Goal: Task Accomplishment & Management: Manage account settings

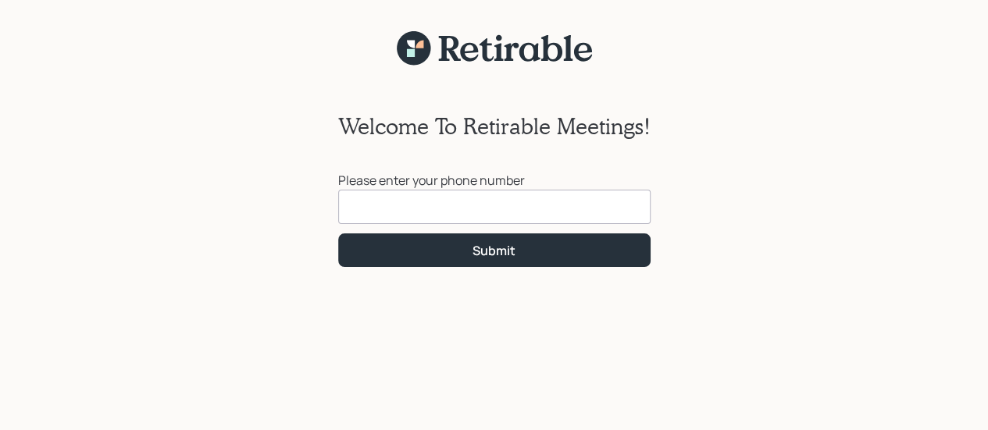
click at [536, 210] on input at bounding box center [494, 207] width 312 height 34
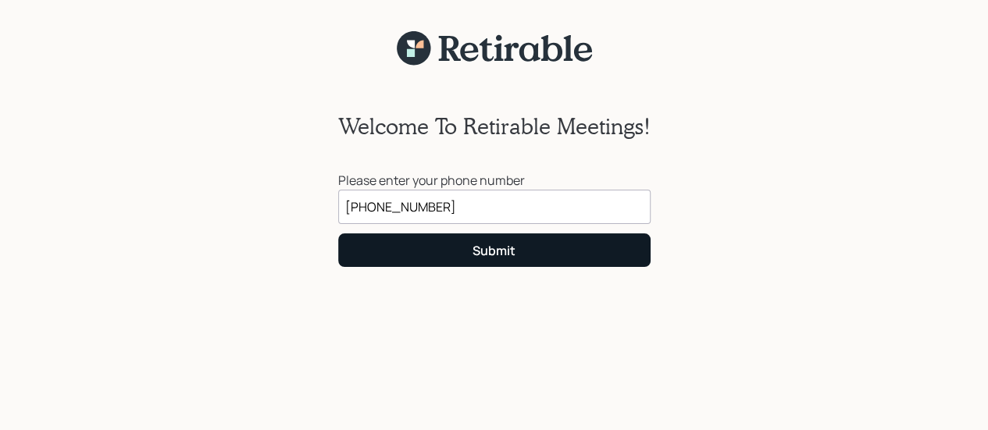
type input "(415) 254-6708"
click at [560, 249] on button "Submit" at bounding box center [494, 250] width 312 height 34
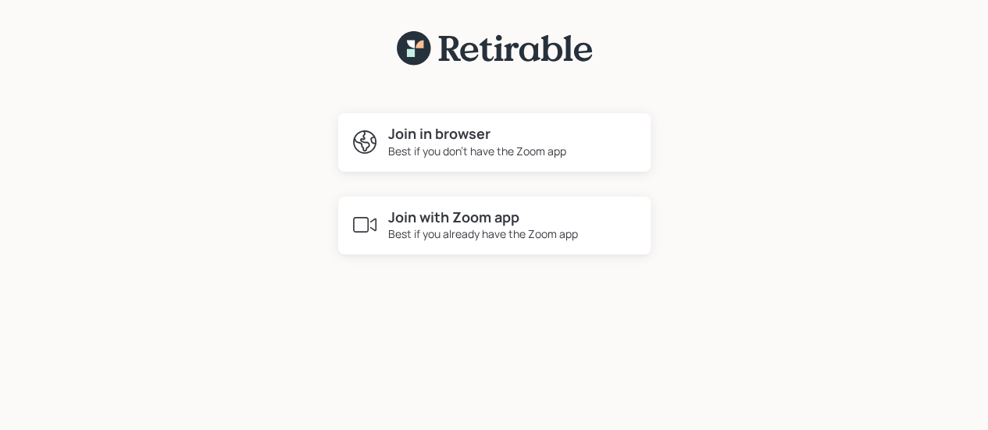
click at [590, 148] on div "Join in browser Best if you don't have the Zoom app" at bounding box center [494, 142] width 312 height 59
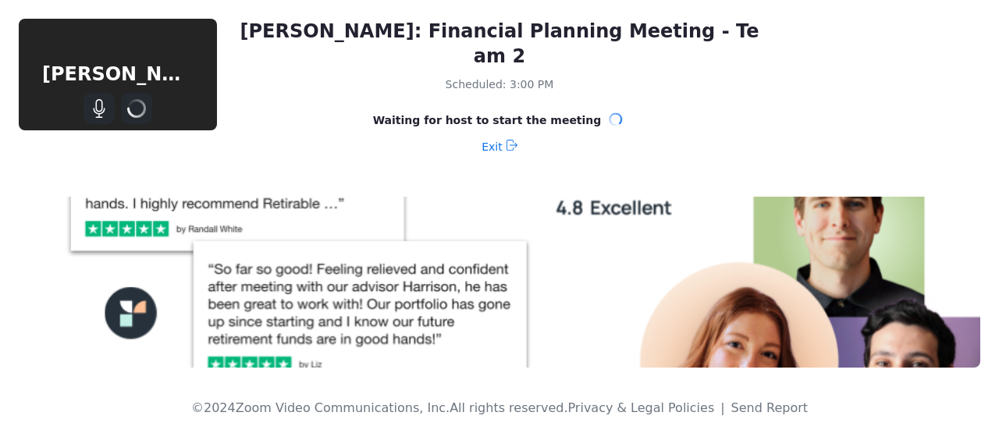
click at [157, 69] on div "Fred Curry" at bounding box center [118, 74] width 198 height 27
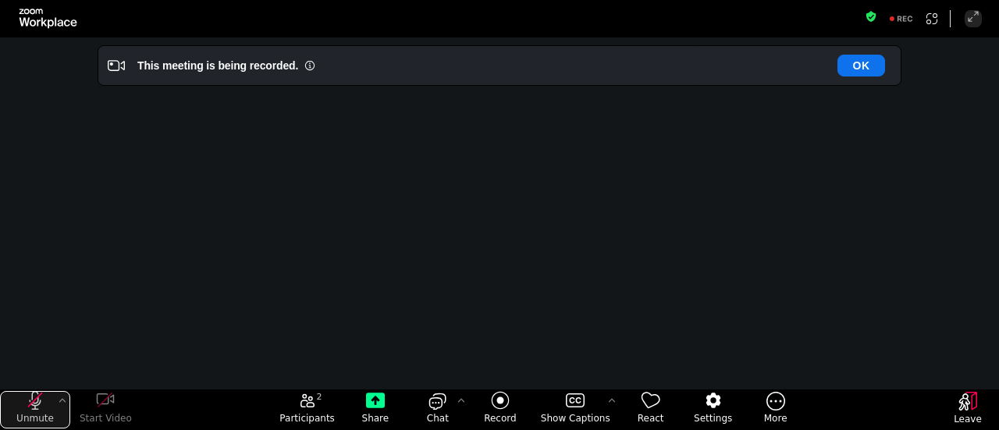
click at [37, 401] on icon "unmute my microphone" at bounding box center [36, 400] width 12 height 19
drag, startPoint x: 873, startPoint y: 60, endPoint x: 884, endPoint y: 62, distance: 11.0
click at [882, 62] on button "OK" at bounding box center [862, 66] width 48 height 22
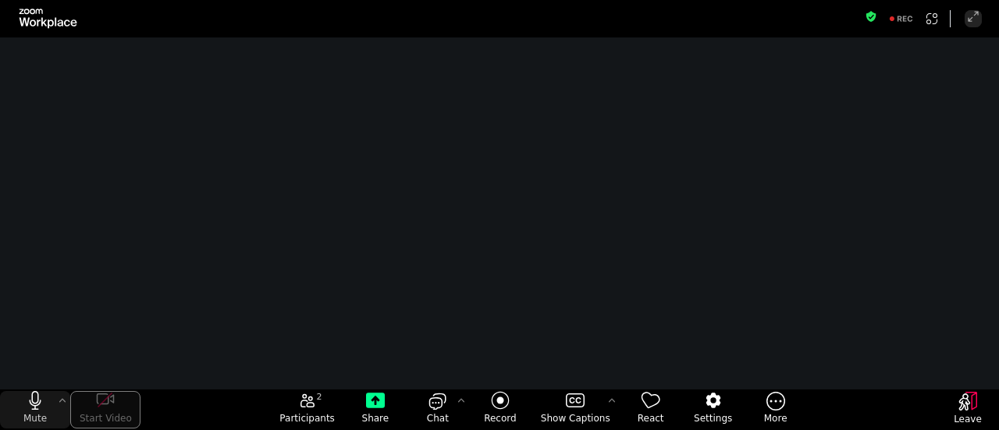
click at [99, 404] on icon "start my video" at bounding box center [105, 400] width 19 height 19
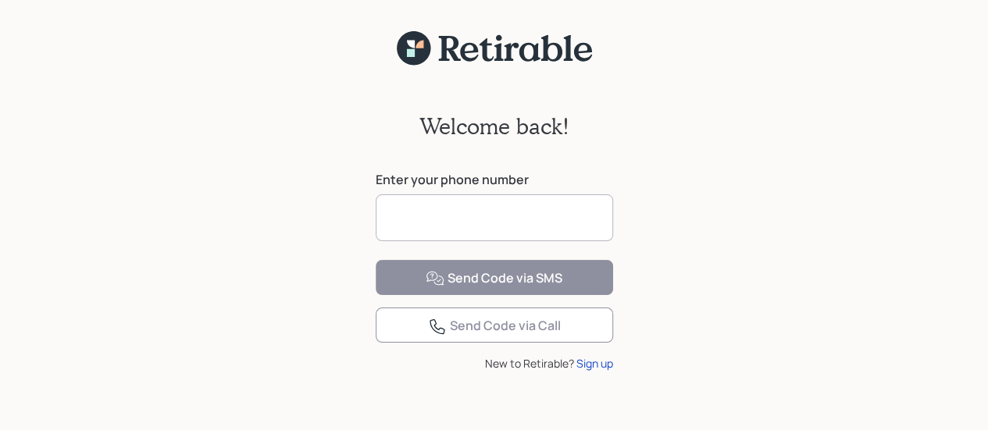
click at [451, 215] on input at bounding box center [493, 217] width 237 height 47
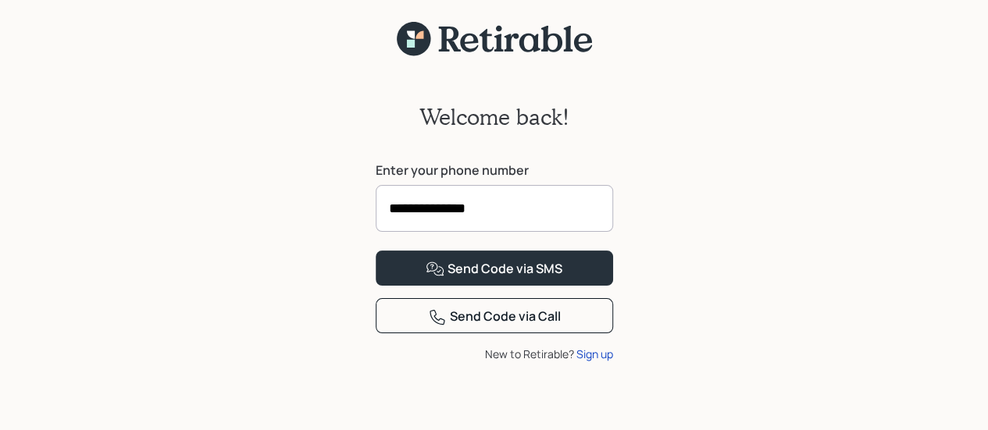
scroll to position [69, 0]
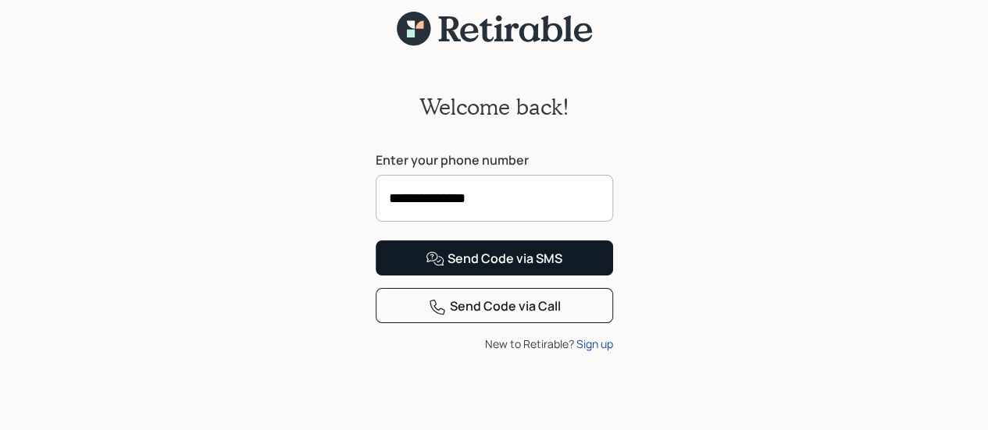
type input "**********"
click at [525, 258] on button "Send Code via SMS" at bounding box center [493, 257] width 237 height 35
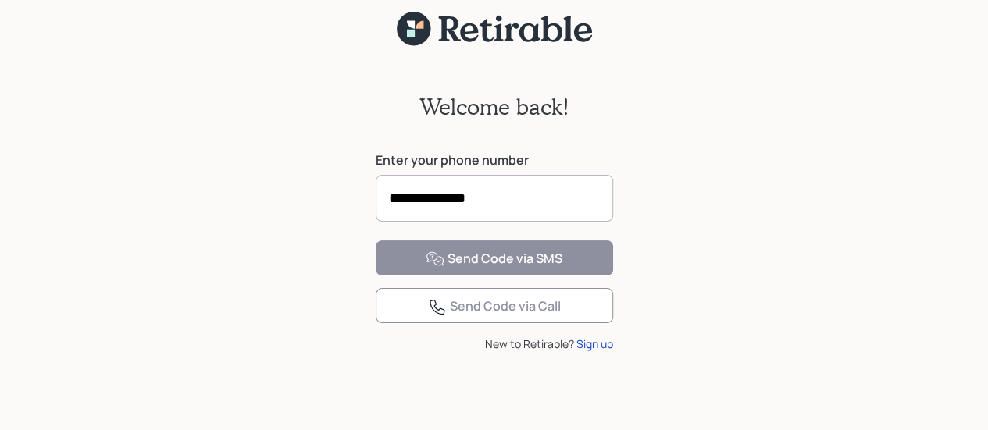
scroll to position [48, 0]
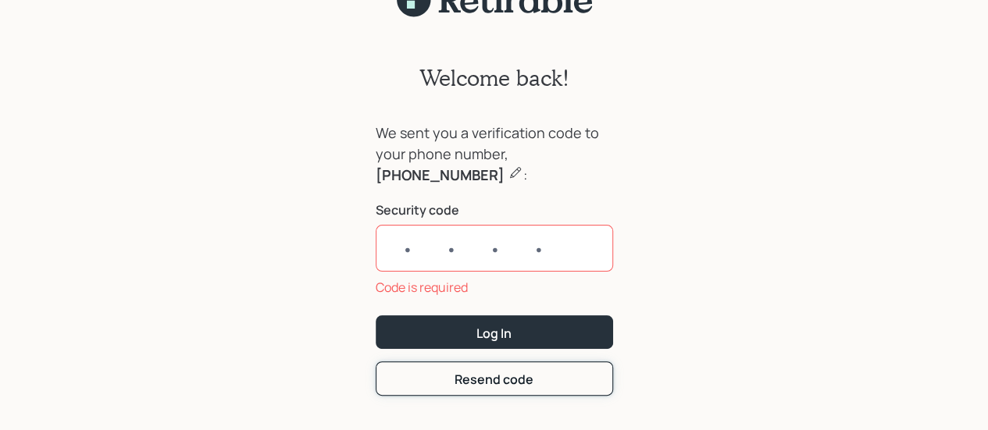
click at [550, 352] on form "We sent you a verification code to your phone number, [PHONE_NUMBER] : Security…" at bounding box center [493, 259] width 237 height 273
click at [548, 380] on button "Resend code" at bounding box center [493, 378] width 237 height 34
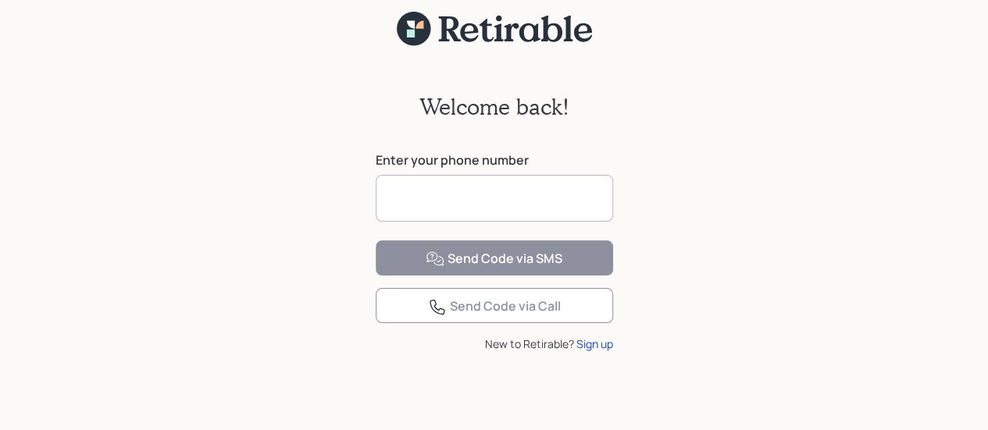
click at [550, 380] on div "Welcome back! Enter your phone number Send Code via SMS Send Code via Call New …" at bounding box center [494, 229] width 269 height 365
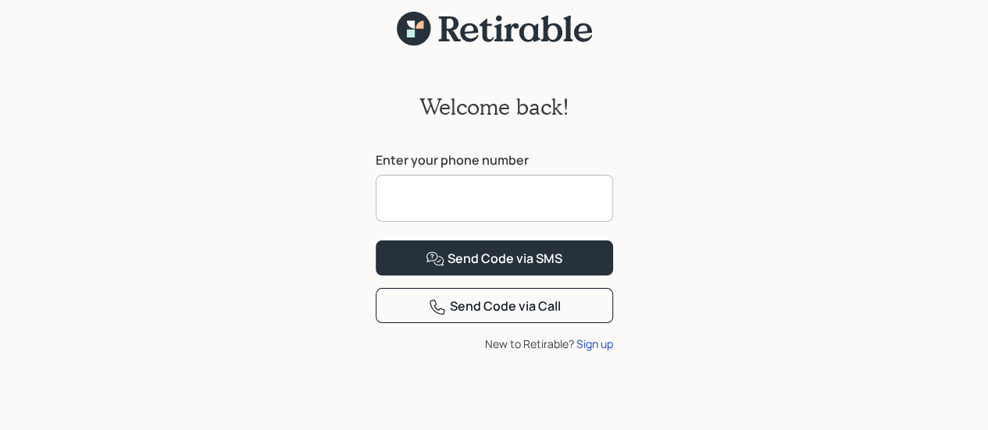
click at [504, 175] on input at bounding box center [493, 198] width 237 height 47
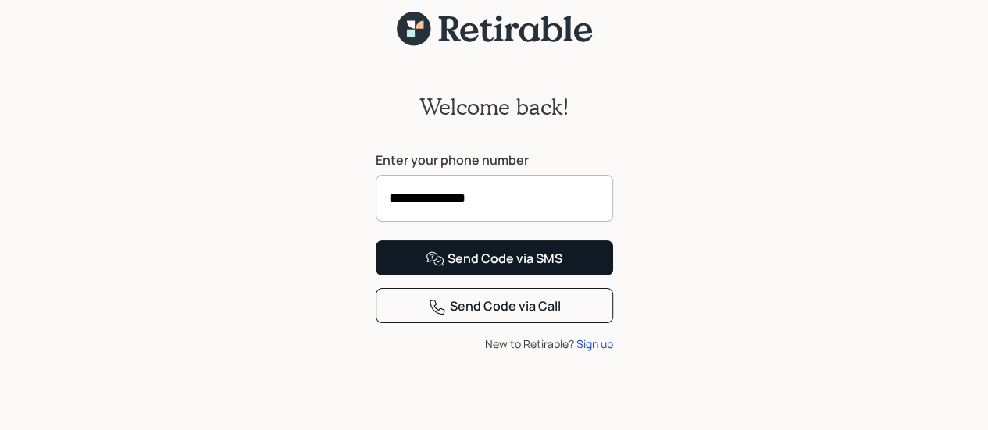
type input "**********"
click at [532, 269] on div "Send Code via SMS" at bounding box center [493, 259] width 137 height 19
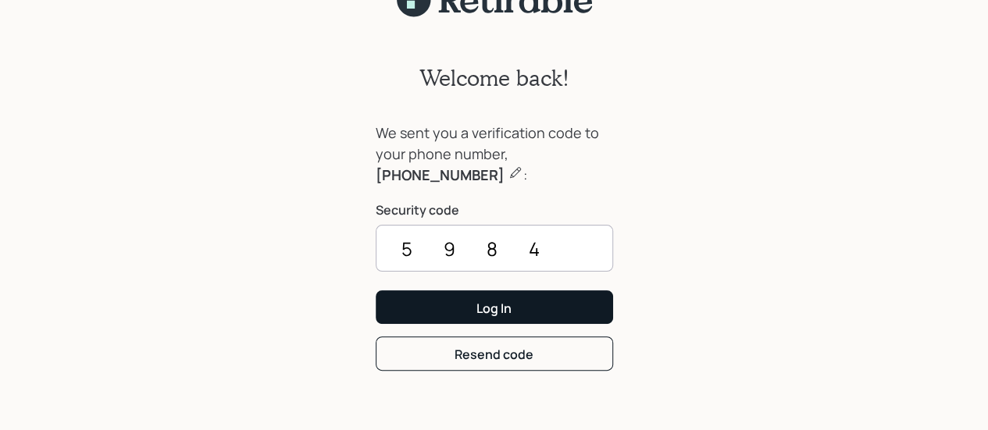
type input "5984"
click at [553, 299] on button "Log In" at bounding box center [493, 307] width 237 height 34
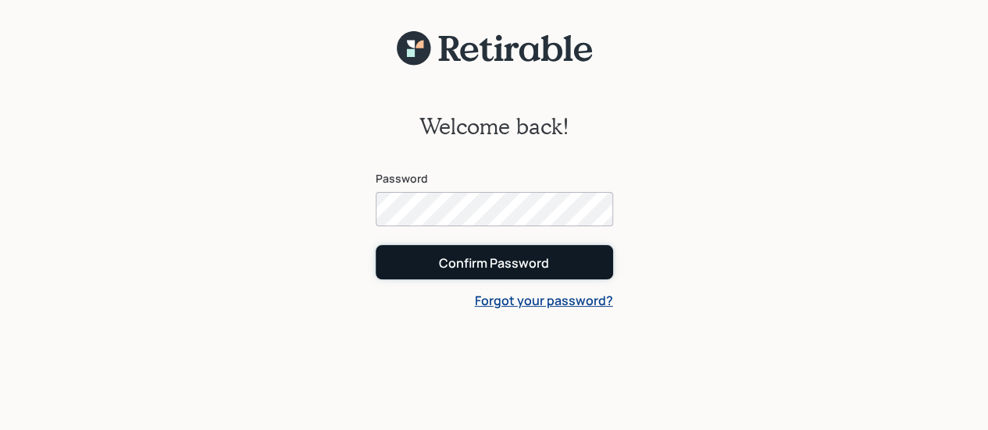
click at [557, 265] on button "Confirm Password" at bounding box center [493, 262] width 237 height 34
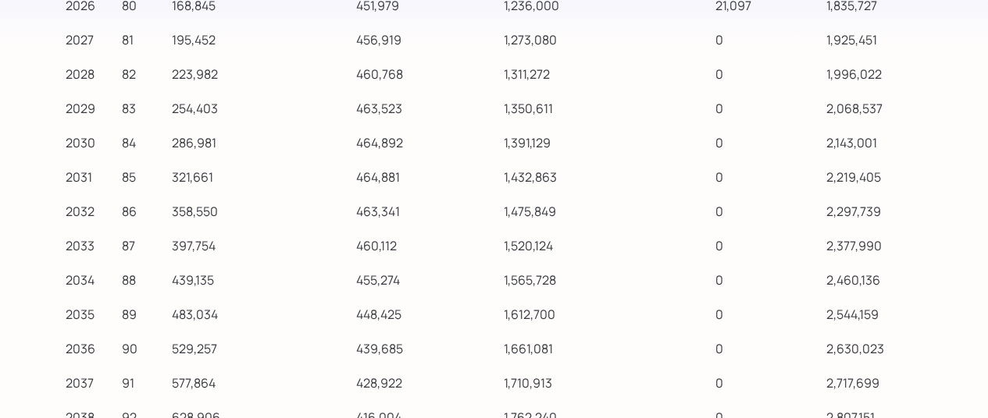
scroll to position [15691, 0]
